Goal: Use online tool/utility: Utilize a website feature to perform a specific function

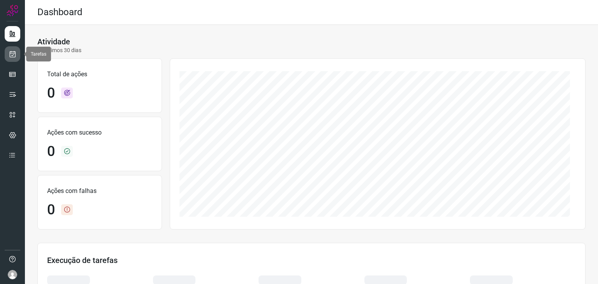
click at [13, 48] on link at bounding box center [13, 54] width 16 height 16
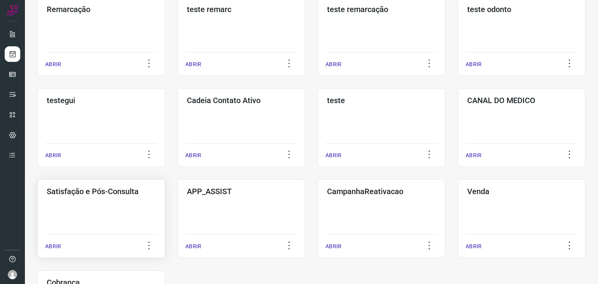
click at [178, 205] on div "Satisfação e Pós-Consulta ABRIR" at bounding box center [242, 219] width 128 height 79
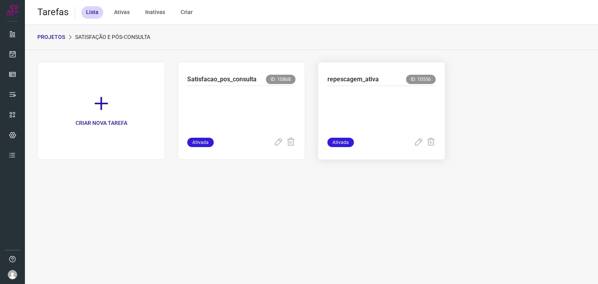
click at [352, 83] on p "repescagem_ativa" at bounding box center [353, 79] width 51 height 9
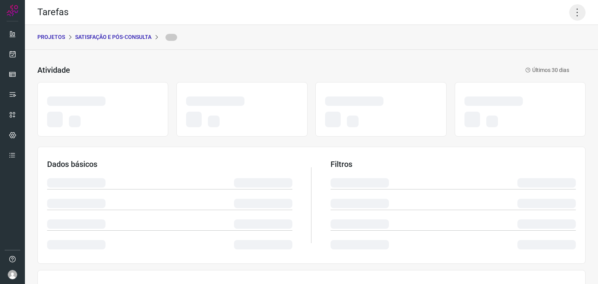
click at [570, 14] on icon at bounding box center [578, 12] width 16 height 16
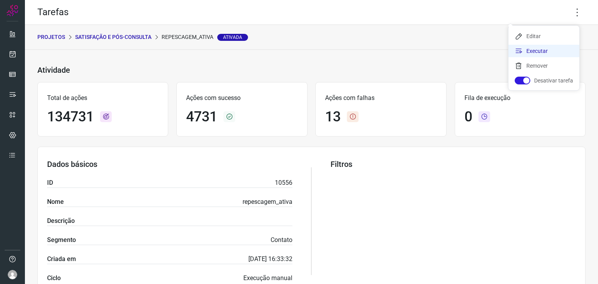
click at [533, 55] on li "Executar" at bounding box center [544, 51] width 71 height 12
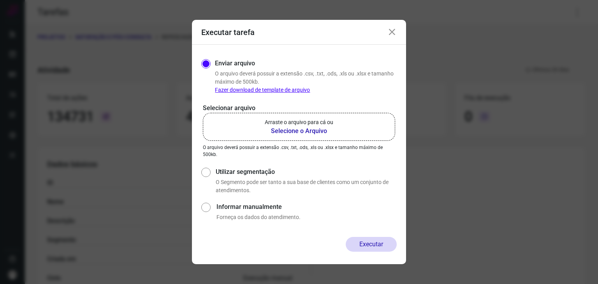
click at [345, 121] on label "Arraste o arquivo para cá ou Selecione o Arquivo" at bounding box center [299, 127] width 192 height 28
click at [0, 0] on input "Arraste o arquivo para cá ou Selecione o Arquivo" at bounding box center [0, 0] width 0 height 0
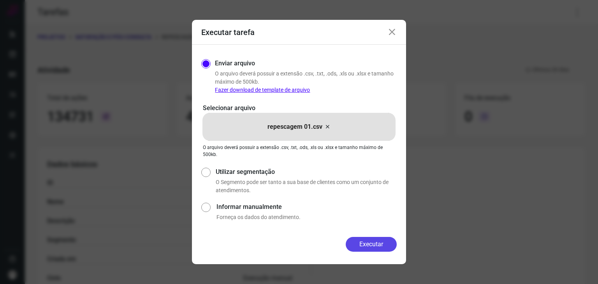
click at [378, 242] on button "Executar" at bounding box center [371, 244] width 51 height 15
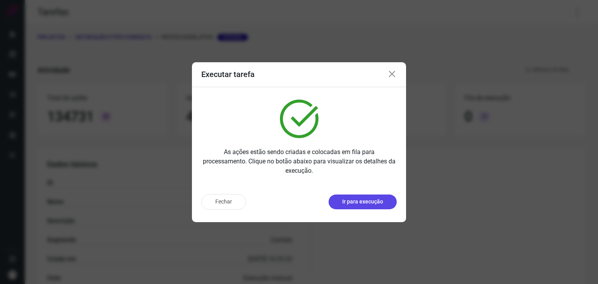
click at [380, 206] on button "Ir para execução" at bounding box center [363, 202] width 68 height 15
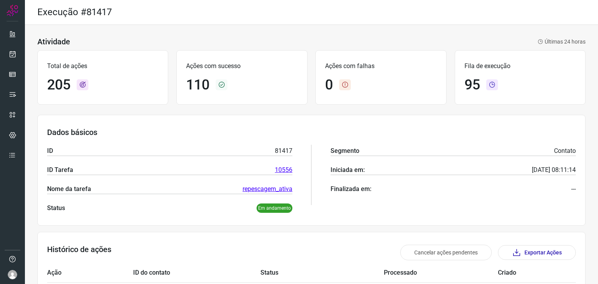
click at [285, 117] on div "Dados básicos ID 81417 ID Tarefa 10556 Nome da tarefa repescagem_ativa Status E…" at bounding box center [311, 170] width 549 height 111
click at [14, 55] on icon at bounding box center [13, 54] width 8 height 8
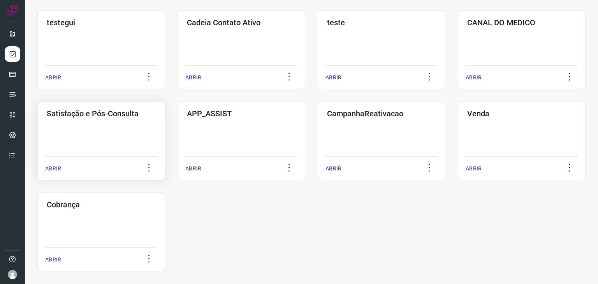
click at [178, 148] on div "Satisfação e Pós-Consulta ABRIR" at bounding box center [242, 141] width 128 height 79
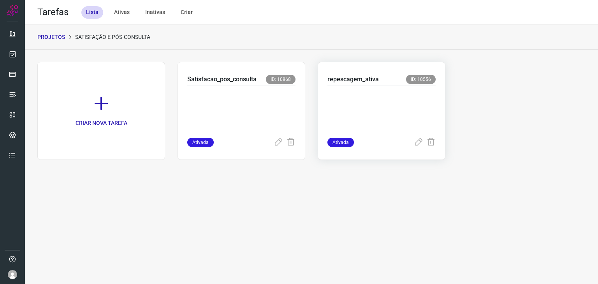
click at [366, 103] on p at bounding box center [382, 110] width 108 height 39
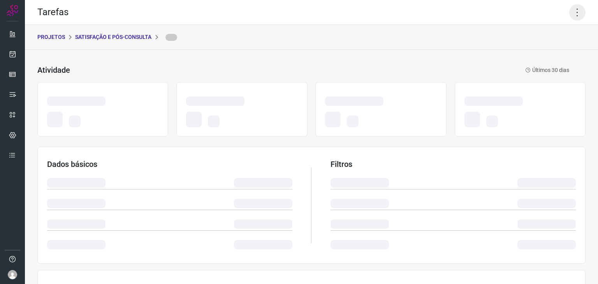
click at [571, 13] on icon at bounding box center [578, 12] width 16 height 16
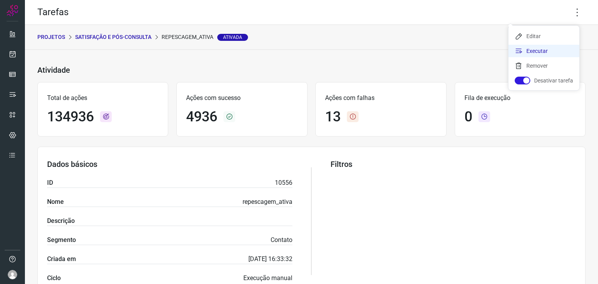
click at [525, 53] on li "Executar" at bounding box center [544, 51] width 71 height 12
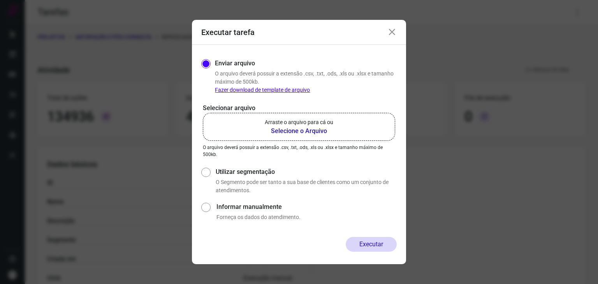
click at [390, 30] on icon at bounding box center [392, 32] width 9 height 9
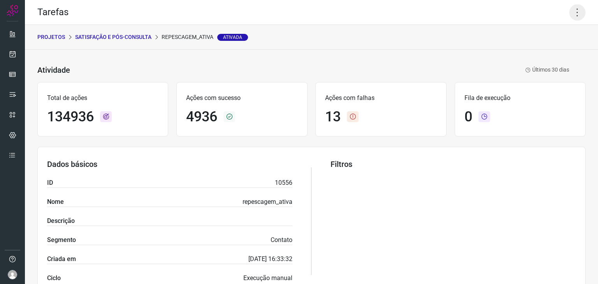
click at [573, 15] on icon at bounding box center [578, 12] width 16 height 16
click at [554, 55] on ul "Editar Executar Remover Desativar tarefa" at bounding box center [544, 58] width 71 height 65
click at [554, 55] on li "Executar" at bounding box center [544, 51] width 71 height 12
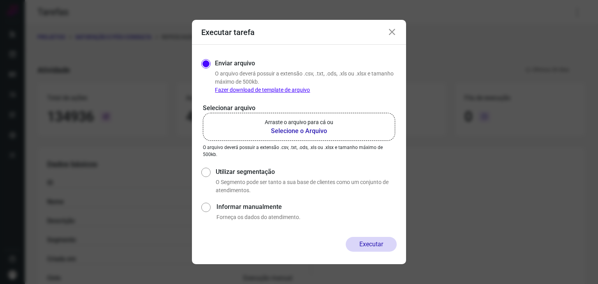
click at [327, 126] on p "Arraste o arquivo para cá ou" at bounding box center [299, 122] width 69 height 8
click at [0, 0] on input "Arraste o arquivo para cá ou Selecione o Arquivo" at bounding box center [0, 0] width 0 height 0
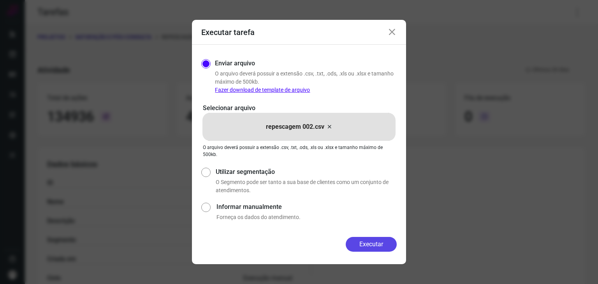
click at [376, 247] on button "Executar" at bounding box center [371, 244] width 51 height 15
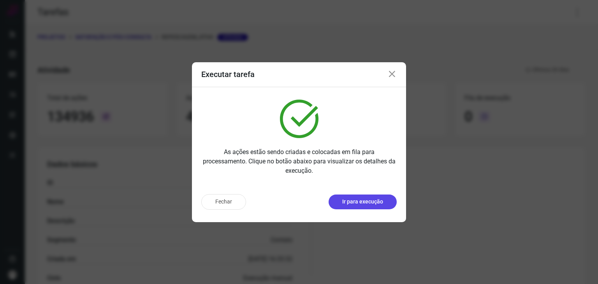
click at [368, 196] on button "Ir para execução" at bounding box center [363, 202] width 68 height 15
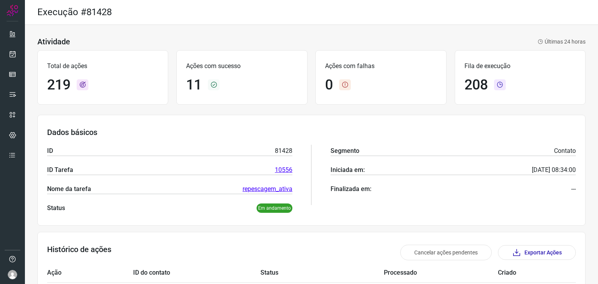
click at [301, 113] on div "Atividade Últimas 24 horas Total de ações 219 Ações com sucesso 11 Ações com fa…" at bounding box center [312, 269] width 574 height 488
